Goal: Information Seeking & Learning: Find specific fact

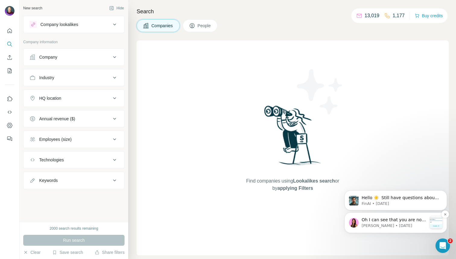
click at [384, 224] on p "[PERSON_NAME] • [DATE]" at bounding box center [394, 225] width 65 height 5
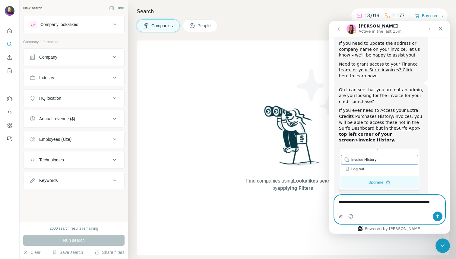
scroll to position [220, 0]
paste textarea "**********"
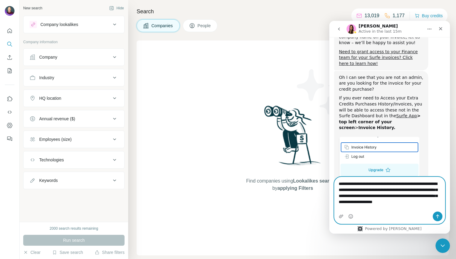
scroll to position [238, 0]
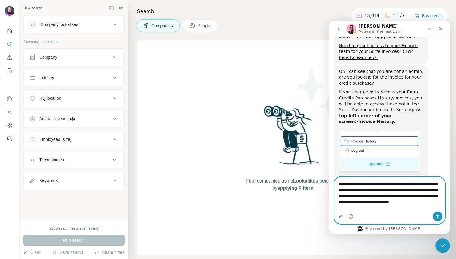
type textarea "**********"
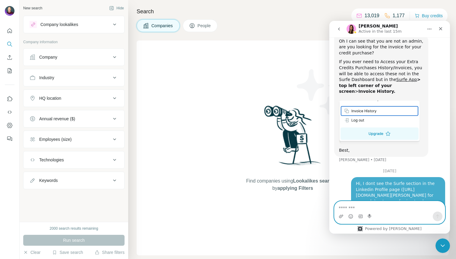
scroll to position [270, 0]
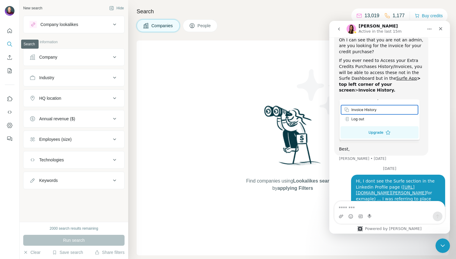
click at [9, 43] on icon "Search" at bounding box center [10, 44] width 6 height 6
click at [442, 28] on icon "Close" at bounding box center [440, 28] width 5 height 5
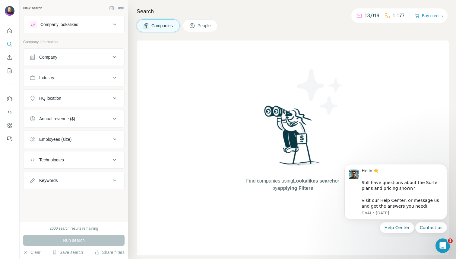
scroll to position [270, 0]
click at [11, 31] on icon "Quick start" at bounding box center [10, 31] width 6 height 6
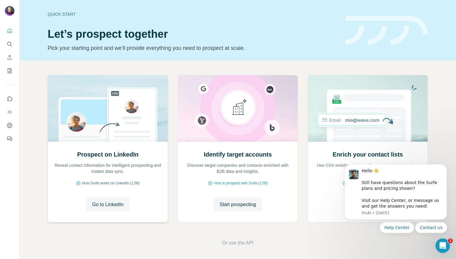
click at [104, 183] on span "How Surfe works on LinkedIn (1:58)" at bounding box center [111, 182] width 58 height 5
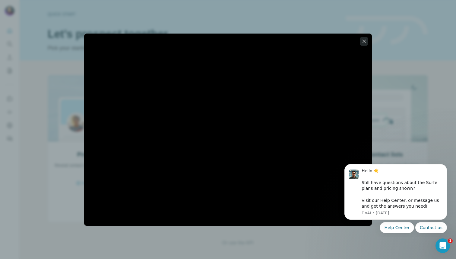
click at [364, 42] on icon "button" at bounding box center [364, 41] width 3 height 3
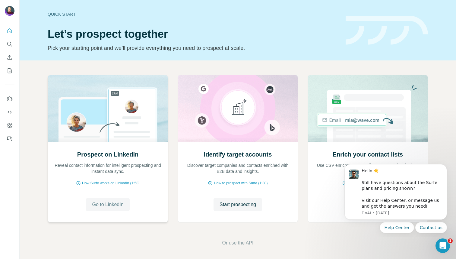
click at [113, 204] on span "Go to LinkedIn" at bounding box center [107, 204] width 31 height 7
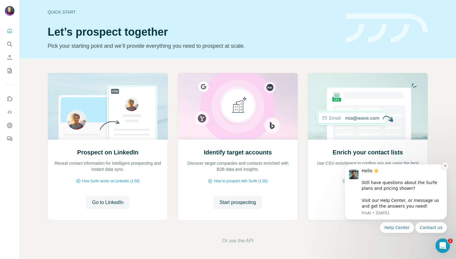
click at [444, 165] on icon "Dismiss notification" at bounding box center [445, 165] width 3 height 3
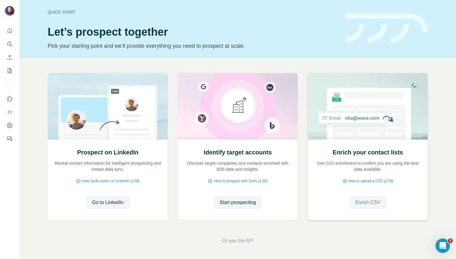
click at [372, 204] on span "Enrich CSV" at bounding box center [367, 202] width 25 height 7
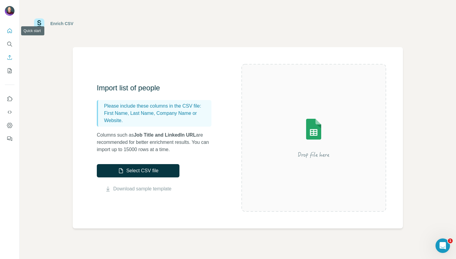
click at [7, 34] on button "Quick start" at bounding box center [10, 30] width 10 height 11
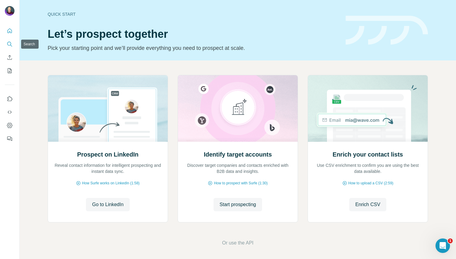
click at [12, 43] on icon "Search" at bounding box center [10, 44] width 6 height 6
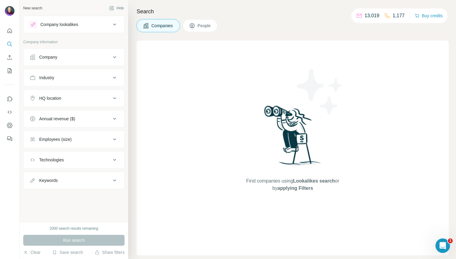
click at [205, 28] on span "People" at bounding box center [205, 26] width 14 height 6
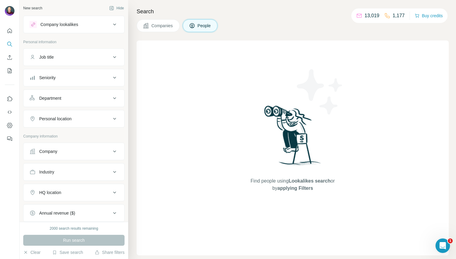
scroll to position [122, 0]
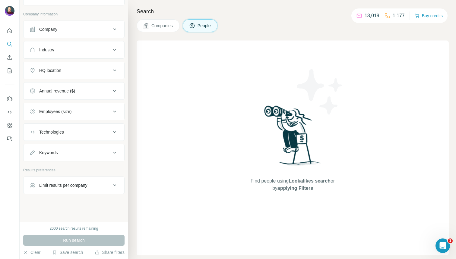
click at [84, 154] on div "Keywords" at bounding box center [70, 152] width 81 height 6
click at [71, 170] on input "text" at bounding box center [68, 167] width 77 height 11
paste input "**********"
type input "**********"
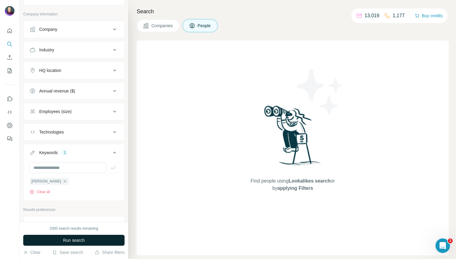
click at [96, 242] on button "Run search" at bounding box center [73, 239] width 101 height 11
click at [96, 242] on div "Run search" at bounding box center [73, 239] width 101 height 11
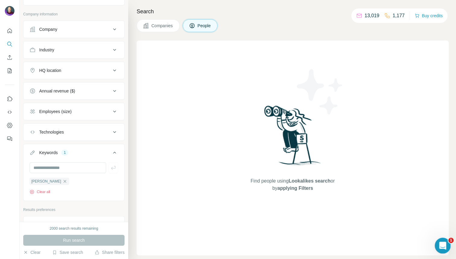
click at [442, 244] on icon "Open Intercom Messenger" at bounding box center [442, 245] width 10 height 10
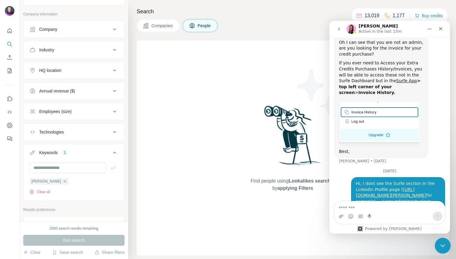
scroll to position [270, 0]
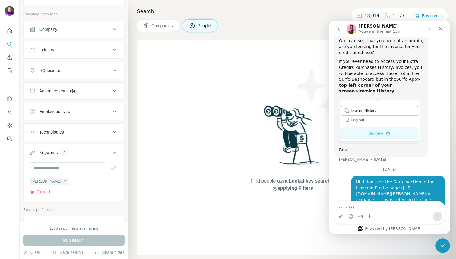
click at [224, 138] on div "Find people using Lookalikes search or by applying Filters" at bounding box center [293, 147] width 312 height 215
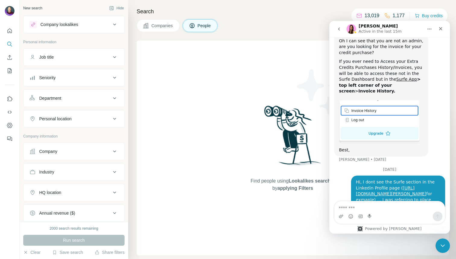
scroll to position [161, 0]
